Goal: Task Accomplishment & Management: Manage account settings

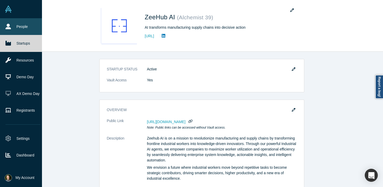
scroll to position [379, 0]
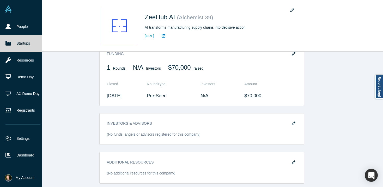
click at [7, 12] on img at bounding box center [8, 8] width 7 height 7
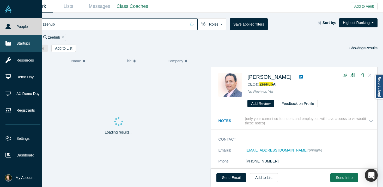
click at [26, 43] on link "Startups" at bounding box center [23, 43] width 46 height 17
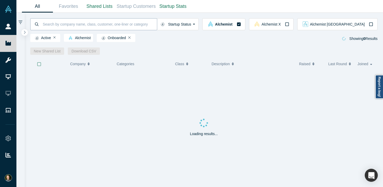
click at [132, 25] on input at bounding box center [99, 24] width 115 height 12
type input "industrial"
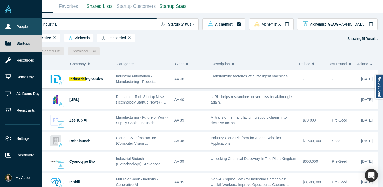
drag, startPoint x: 84, startPoint y: 27, endPoint x: 0, endPoint y: 22, distance: 84.3
click at [0, 24] on div "People Startups Resources Demo Day AX Demo Day Registrants Settings Dashboard E…" at bounding box center [191, 93] width 383 height 187
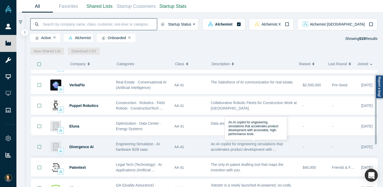
scroll to position [15, 0]
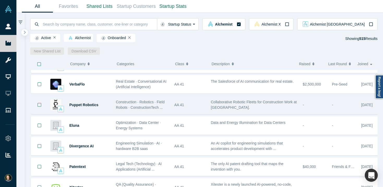
click at [83, 107] on div "Puppet Robotics" at bounding box center [89, 105] width 41 height 18
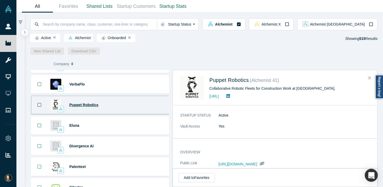
click at [84, 105] on span "Puppet Robotics" at bounding box center [83, 105] width 29 height 4
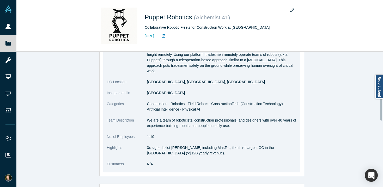
scroll to position [92, 0]
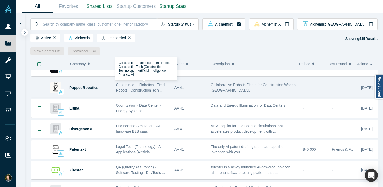
scroll to position [98, 0]
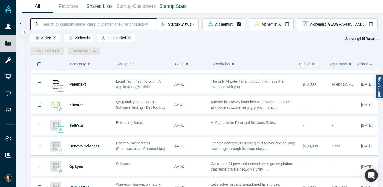
click at [119, 26] on input at bounding box center [99, 24] width 115 height 12
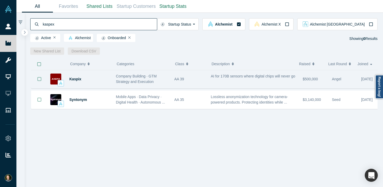
click at [77, 82] on div "Kaspix" at bounding box center [89, 79] width 41 height 18
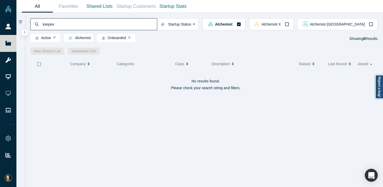
click at [65, 27] on input "kaspex" at bounding box center [99, 24] width 115 height 12
type input "kaspix"
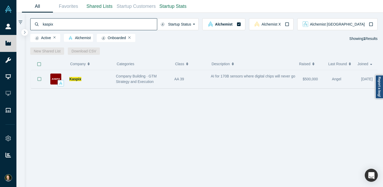
click at [251, 78] on span "AI for 170B sensors where digital chips will never go" at bounding box center [253, 76] width 84 height 4
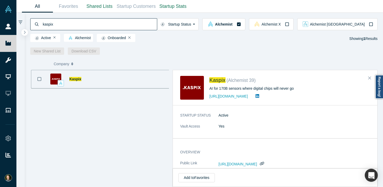
click at [248, 164] on span "[URL][DOMAIN_NAME]" at bounding box center [237, 164] width 39 height 4
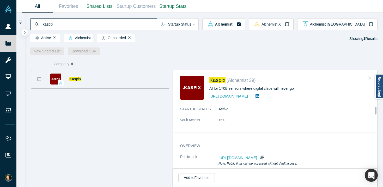
scroll to position [7, 0]
click at [244, 156] on span "[URL][DOMAIN_NAME]" at bounding box center [237, 157] width 39 height 4
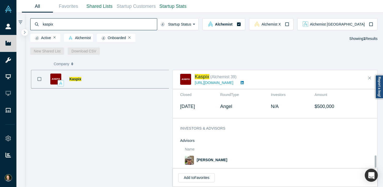
scroll to position [434, 0]
click at [202, 84] on link "[URL][DOMAIN_NAME]" at bounding box center [214, 82] width 39 height 4
drag, startPoint x: 107, startPoint y: 25, endPoint x: 38, endPoint y: 23, distance: 69.3
click at [38, 23] on div "kaspix" at bounding box center [93, 24] width 127 height 12
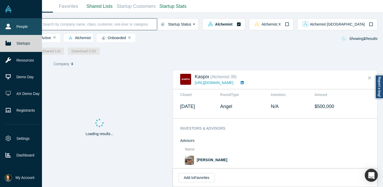
click at [16, 27] on link "People" at bounding box center [23, 26] width 46 height 17
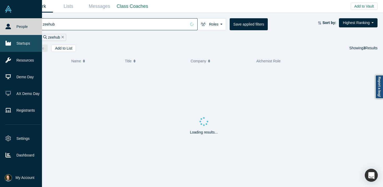
click at [20, 41] on link "Startups" at bounding box center [23, 43] width 46 height 17
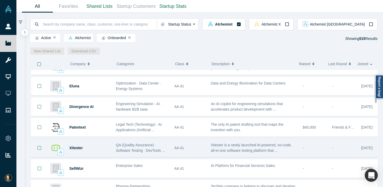
scroll to position [55, 0]
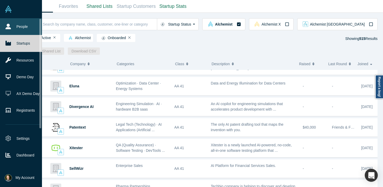
click at [0, 27] on link "People" at bounding box center [23, 26] width 46 height 17
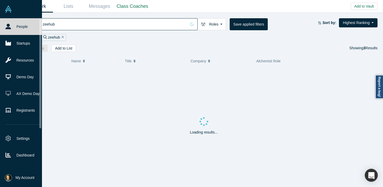
click at [11, 29] on icon at bounding box center [7, 26] width 5 height 5
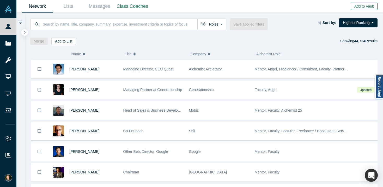
click at [368, 6] on button "Add to Vault" at bounding box center [363, 6] width 27 height 7
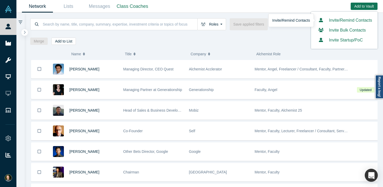
click at [353, 22] on link "Invite/Remind Contacts" at bounding box center [343, 20] width 55 height 4
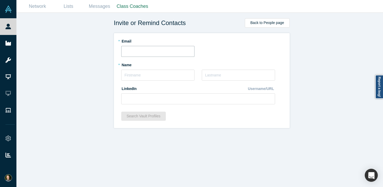
click at [151, 49] on input "text" at bounding box center [157, 51] width 73 height 11
paste input "[PERSON_NAME][EMAIL_ADDRESS][DOMAIN_NAME]"
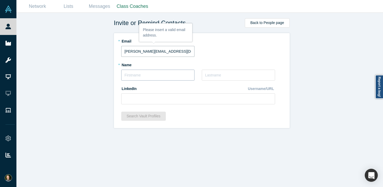
type input "[PERSON_NAME][EMAIL_ADDRESS][DOMAIN_NAME]"
click at [130, 72] on input "text" at bounding box center [157, 75] width 73 height 11
type input "[PERSON_NAME]"
click at [221, 76] on input "text" at bounding box center [238, 75] width 73 height 11
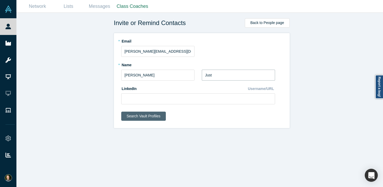
type input "Just"
click at [151, 118] on button "Search Vault Profiles" at bounding box center [143, 115] width 45 height 9
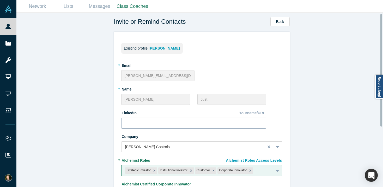
scroll to position [2, 0]
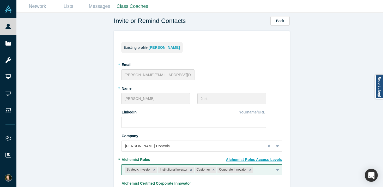
click at [158, 48] on span "[PERSON_NAME]" at bounding box center [163, 47] width 31 height 4
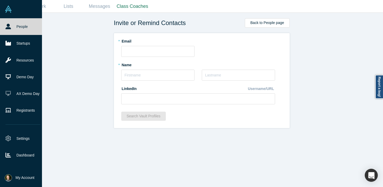
click at [20, 28] on link "People" at bounding box center [23, 26] width 46 height 17
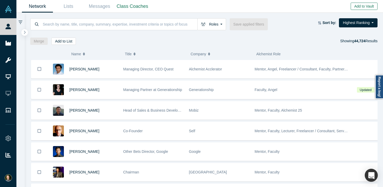
click at [368, 3] on button "Add to Vault" at bounding box center [363, 6] width 27 height 7
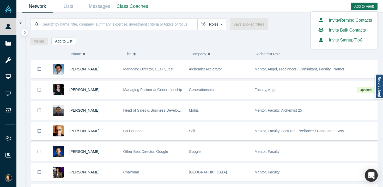
click at [358, 16] on div "Invite/Remind Contacts" at bounding box center [343, 20] width 55 height 10
click at [358, 18] on link "Invite/Remind Contacts" at bounding box center [343, 20] width 55 height 4
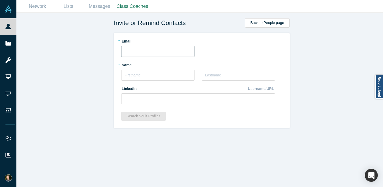
click at [167, 54] on input "text" at bounding box center [157, 51] width 73 height 11
paste input "[PERSON_NAME][EMAIL_ADDRESS][DOMAIN_NAME]"
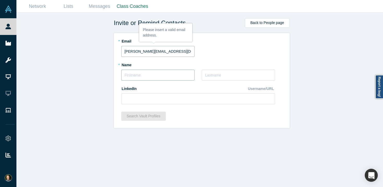
type input "[PERSON_NAME][EMAIL_ADDRESS][DOMAIN_NAME]"
click at [153, 79] on input "text" at bounding box center [157, 75] width 73 height 11
type input "[PERSON_NAME]"
click at [246, 78] on input "text" at bounding box center [238, 75] width 73 height 11
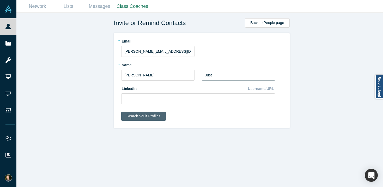
type input "Just"
click at [146, 115] on button "Search Vault Profiles" at bounding box center [143, 115] width 45 height 9
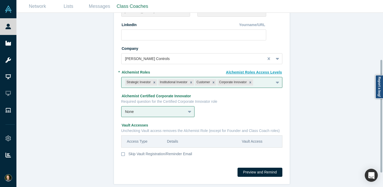
scroll to position [94, 0]
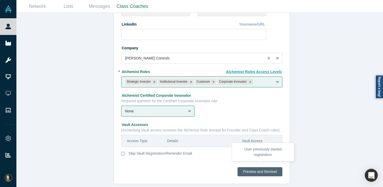
click at [258, 169] on button "Preview and Remind" at bounding box center [259, 171] width 45 height 9
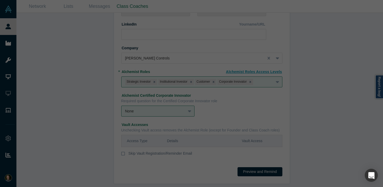
scroll to position [0, 0]
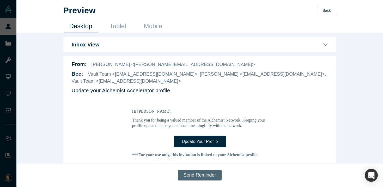
click at [190, 177] on button "Send Reminder" at bounding box center [199, 175] width 43 height 11
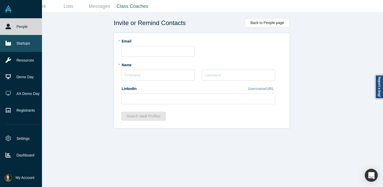
click at [15, 42] on link "Startups" at bounding box center [23, 43] width 46 height 17
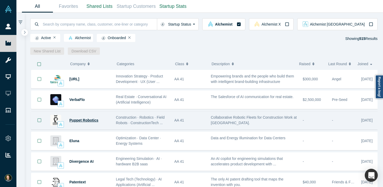
click at [93, 120] on span "Puppet Robotics" at bounding box center [83, 120] width 29 height 4
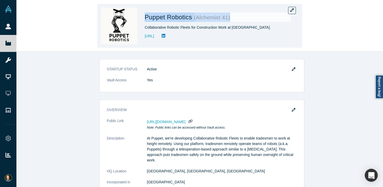
drag, startPoint x: 144, startPoint y: 17, endPoint x: 288, endPoint y: 16, distance: 143.8
click at [288, 16] on div "Puppet Robotics ( Alchemist 41 ) Collaborative Robotic Fleets for Construction …" at bounding box center [199, 26] width 205 height 44
copy h1 "Puppet Robotics ( Alchemist 41 )"
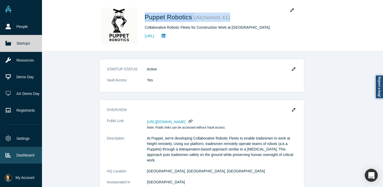
click at [21, 156] on link "Dashboard" at bounding box center [23, 155] width 46 height 17
